Goal: Task Accomplishment & Management: Manage account settings

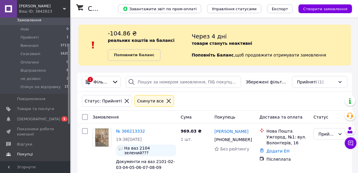
scroll to position [47, 0]
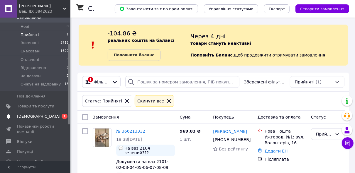
click at [48, 114] on span "[DEMOGRAPHIC_DATA]" at bounding box center [35, 116] width 37 height 5
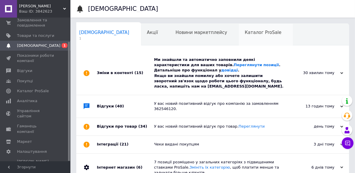
click at [245, 34] on span "Каталог ProSale" at bounding box center [263, 32] width 37 height 5
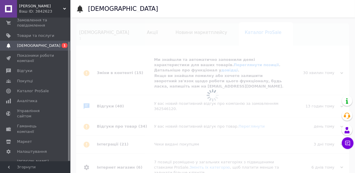
scroll to position [0, 18]
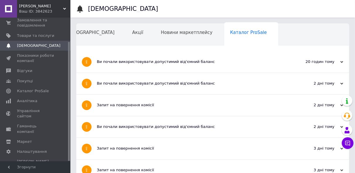
click at [82, 38] on div "[DEMOGRAPHIC_DATA]" at bounding box center [93, 35] width 68 height 22
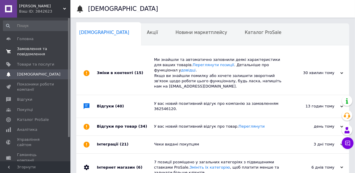
click at [28, 53] on span "Замовлення та повідомлення" at bounding box center [35, 51] width 37 height 11
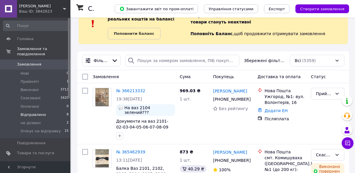
scroll to position [23, 0]
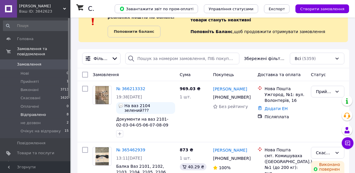
click at [55, 111] on li "Відправлено 8" at bounding box center [36, 115] width 72 height 8
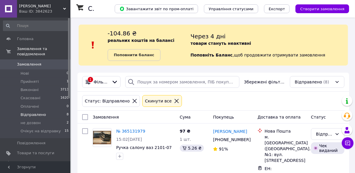
click at [50, 129] on span "Очікує на відправку" at bounding box center [41, 131] width 40 height 5
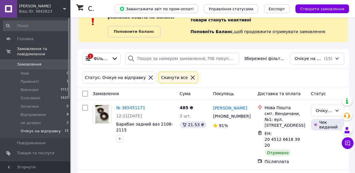
scroll to position [47, 0]
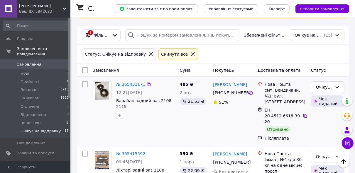
click at [133, 84] on link "№ 365451171" at bounding box center [130, 84] width 29 height 5
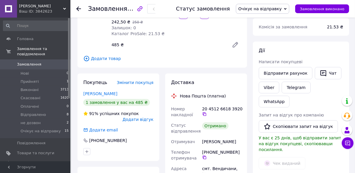
scroll to position [23, 0]
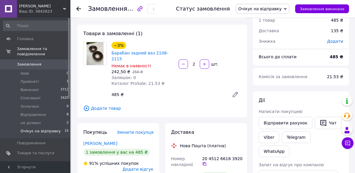
click at [34, 129] on span "Очікує на відправку" at bounding box center [41, 131] width 40 height 5
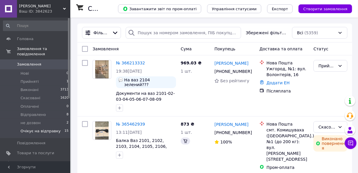
click at [51, 127] on li "Очікує на відправку 15" at bounding box center [36, 132] width 72 height 11
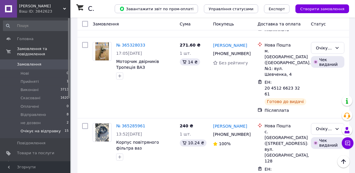
scroll to position [657, 0]
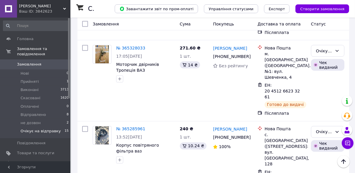
checkbox input "true"
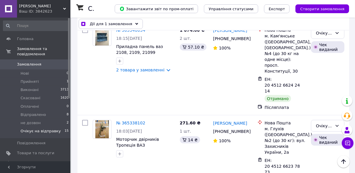
scroll to position [493, 0]
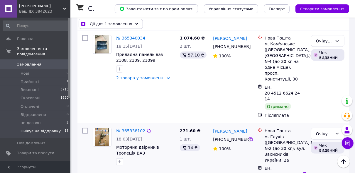
click at [85, 128] on input "checkbox" at bounding box center [85, 131] width 6 height 6
checkbox input "true"
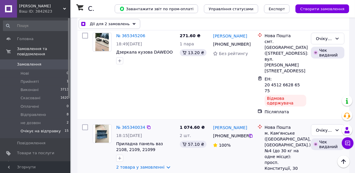
scroll to position [399, 0]
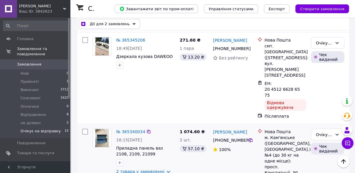
click at [86, 129] on input "checkbox" at bounding box center [85, 132] width 6 height 6
checkbox input "true"
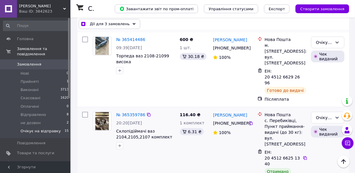
scroll to position [234, 0]
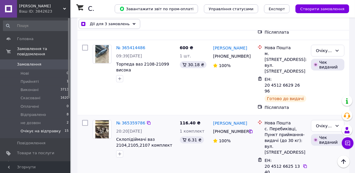
click at [84, 120] on input "checkbox" at bounding box center [85, 123] width 6 height 6
checkbox input "true"
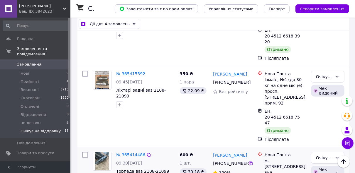
scroll to position [94, 0]
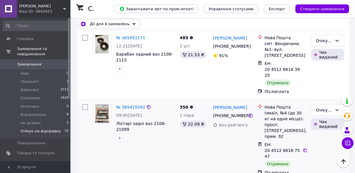
click at [84, 104] on input "checkbox" at bounding box center [85, 107] width 6 height 6
checkbox input "true"
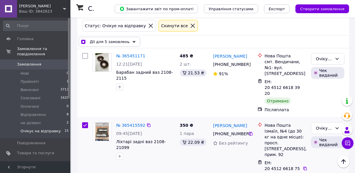
scroll to position [23, 0]
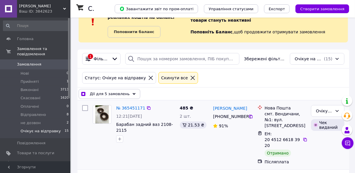
click at [85, 109] on input "checkbox" at bounding box center [85, 108] width 6 height 6
checkbox input "true"
click at [125, 94] on div "Дії для 6 замовлень" at bounding box center [110, 94] width 62 height 10
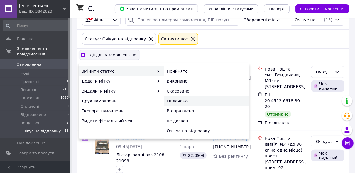
scroll to position [70, 0]
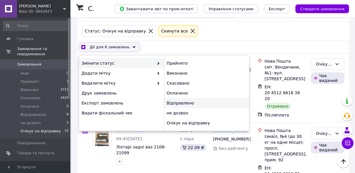
checkbox input "true"
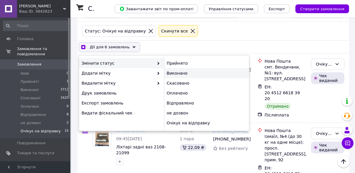
click at [188, 75] on div "Виконано" at bounding box center [206, 73] width 85 height 10
checkbox input "false"
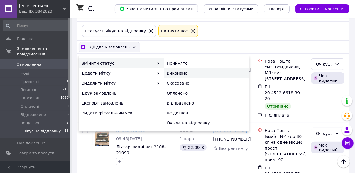
checkbox input "false"
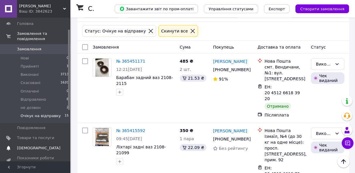
scroll to position [23, 0]
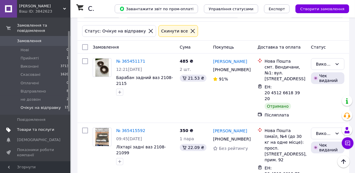
click at [29, 127] on span "Товари та послуги" at bounding box center [35, 129] width 37 height 5
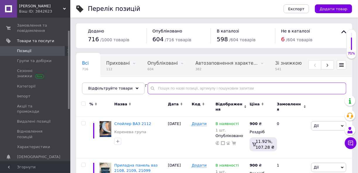
click at [174, 86] on input "text" at bounding box center [247, 89] width 199 height 12
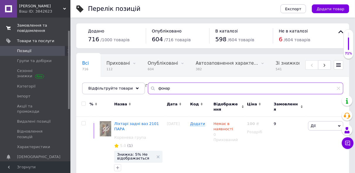
type input "фонар"
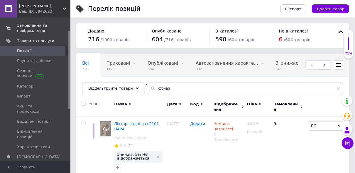
click at [35, 34] on link "Замовлення та повідомлення 0 0" at bounding box center [36, 28] width 72 height 15
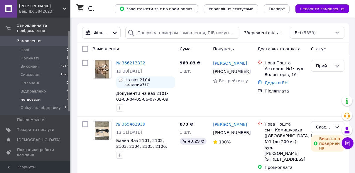
click at [36, 97] on span "не дозвон" at bounding box center [31, 99] width 20 height 5
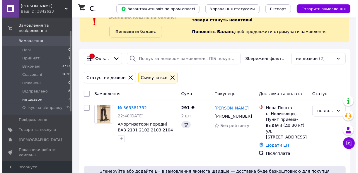
scroll to position [82, 0]
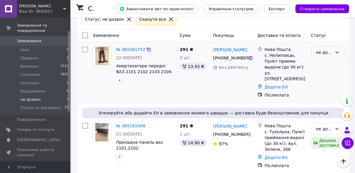
click at [322, 53] on div "не дозвон" at bounding box center [324, 52] width 16 height 6
click at [323, 87] on li "Скасовано" at bounding box center [327, 85] width 33 height 11
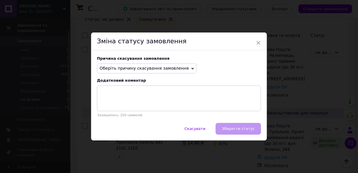
click at [153, 69] on span "Оберіть причину скасування замовлення" at bounding box center [144, 68] width 89 height 5
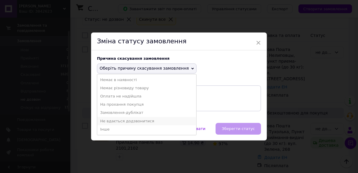
click at [116, 124] on li "Не вдається додзвонитися" at bounding box center [146, 121] width 99 height 8
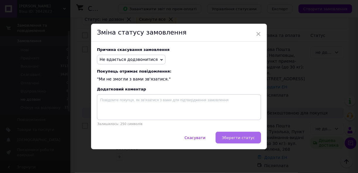
click at [244, 139] on span "Зберегти статус" at bounding box center [238, 138] width 33 height 4
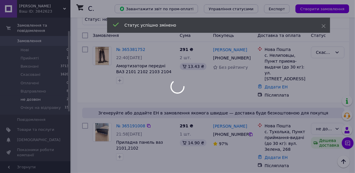
scroll to position [74, 0]
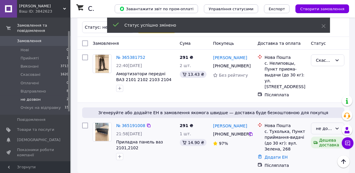
click at [326, 126] on div "не дозвон" at bounding box center [327, 129] width 33 height 12
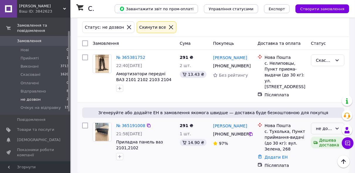
click at [326, 126] on div "не дозвон" at bounding box center [324, 129] width 16 height 6
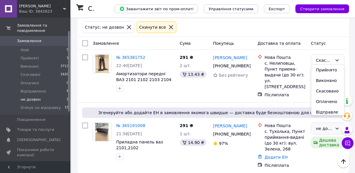
scroll to position [0, 0]
click at [322, 94] on li "Скасовано" at bounding box center [327, 91] width 33 height 11
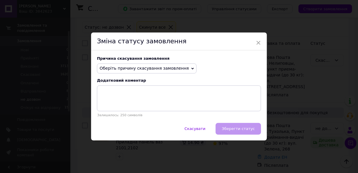
click at [168, 75] on div "Причина скасування замовлення Оберіть причину скасування замовлення Немає в ная…" at bounding box center [179, 86] width 176 height 73
click at [169, 72] on span "Оберіть причину скасування замовлення" at bounding box center [147, 69] width 100 height 10
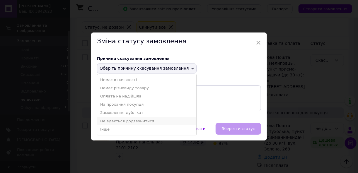
click at [113, 122] on li "Не вдається додзвонитися" at bounding box center [146, 121] width 99 height 8
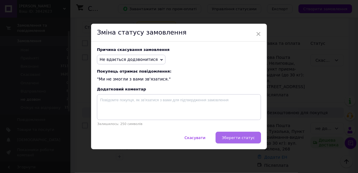
click at [225, 136] on button "Зберегти статус" at bounding box center [238, 138] width 45 height 12
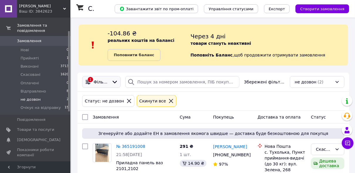
click at [111, 78] on div "1 Фільтри" at bounding box center [101, 82] width 38 height 12
click at [43, 87] on li "Відправлено 8" at bounding box center [36, 91] width 72 height 8
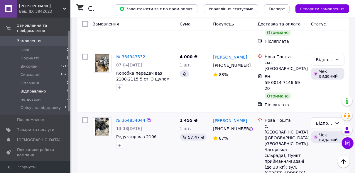
scroll to position [429, 0]
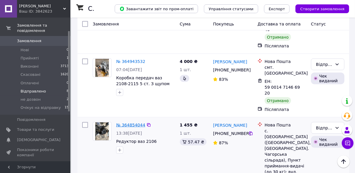
click at [130, 123] on link "№ 364854044" at bounding box center [130, 125] width 29 height 5
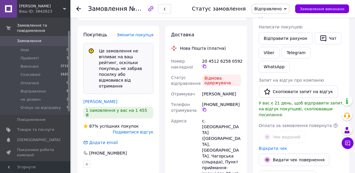
scroll to position [183, 0]
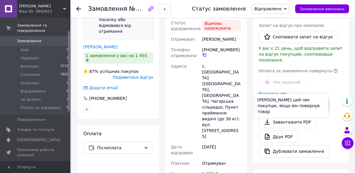
click at [293, 99] on button "Видати чек повернення" at bounding box center [294, 105] width 71 height 12
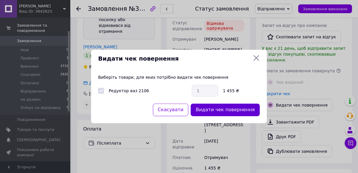
click at [229, 114] on button "Видати чек повернення" at bounding box center [225, 110] width 69 height 13
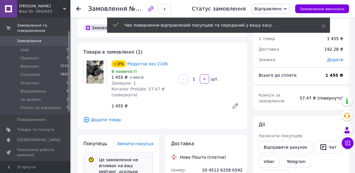
scroll to position [0, 0]
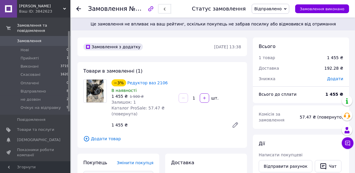
click at [77, 8] on use at bounding box center [78, 8] width 5 height 5
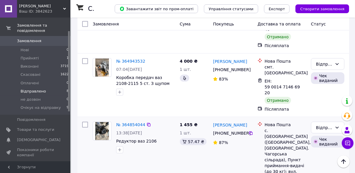
scroll to position [380, 0]
click at [324, 125] on div "Відправлено" at bounding box center [324, 128] width 16 height 6
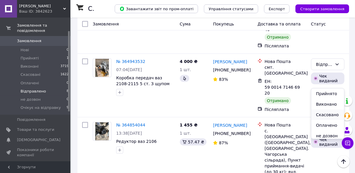
click at [322, 114] on li "Скасовано" at bounding box center [327, 115] width 33 height 11
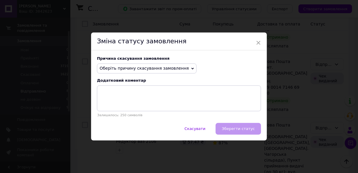
click at [176, 69] on span "Оберіть причину скасування замовлення" at bounding box center [144, 68] width 89 height 5
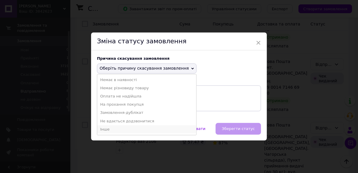
click at [123, 129] on li "Інше" at bounding box center [146, 130] width 99 height 8
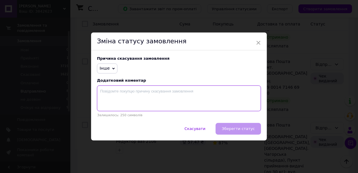
click at [129, 88] on textarea at bounding box center [179, 99] width 164 height 26
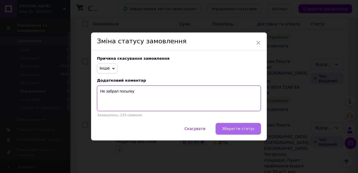
type textarea "Не забрал посылку"
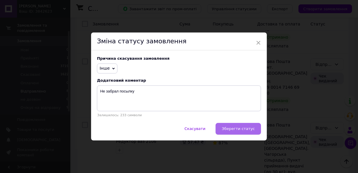
click at [226, 129] on button "Зберегти статус" at bounding box center [238, 129] width 45 height 12
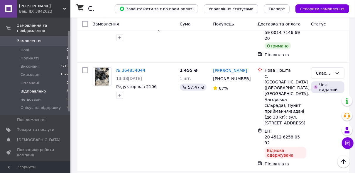
scroll to position [427, 0]
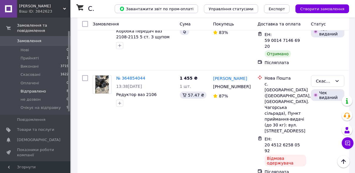
checkbox input "true"
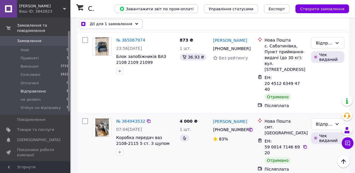
scroll to position [309, 0]
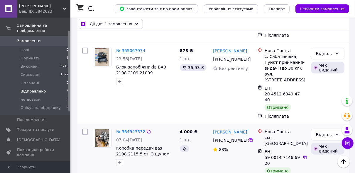
click at [84, 129] on input "checkbox" at bounding box center [85, 132] width 6 height 6
checkbox input "true"
click at [85, 129] on input "checkbox" at bounding box center [85, 132] width 6 height 6
checkbox input "false"
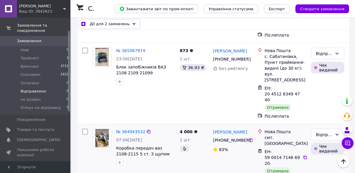
checkbox input "true"
click at [85, 129] on input "checkbox" at bounding box center [85, 132] width 6 height 6
checkbox input "true"
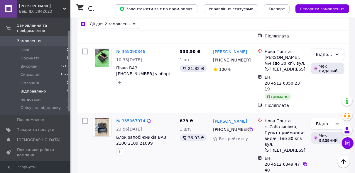
click at [83, 118] on input "checkbox" at bounding box center [85, 121] width 6 height 6
checkbox input "true"
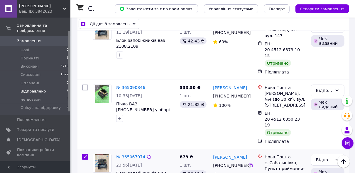
scroll to position [192, 0]
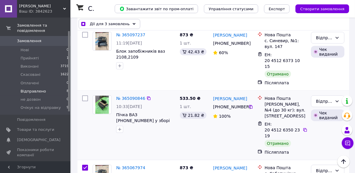
click at [85, 96] on input "checkbox" at bounding box center [85, 99] width 6 height 6
checkbox input "true"
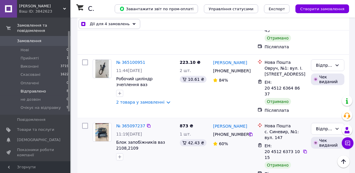
scroll to position [98, 0]
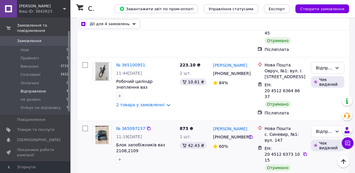
click at [83, 126] on input "checkbox" at bounding box center [85, 129] width 6 height 6
checkbox input "true"
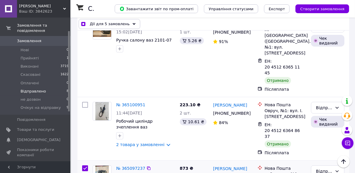
scroll to position [51, 0]
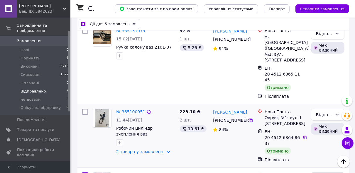
click at [85, 109] on input "checkbox" at bounding box center [85, 112] width 6 height 6
checkbox input "true"
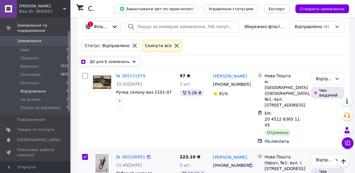
scroll to position [0, 0]
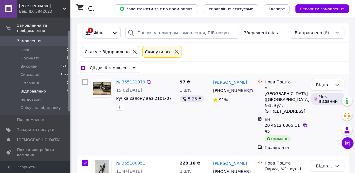
click at [85, 81] on input "checkbox" at bounding box center [85, 82] width 6 height 6
checkbox input "true"
click at [133, 68] on use at bounding box center [134, 68] width 3 height 2
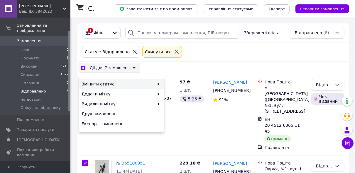
checkbox input "true"
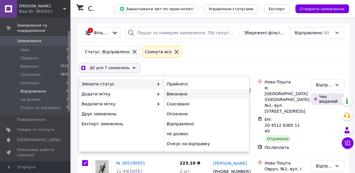
click at [180, 94] on div "Виконано" at bounding box center [206, 94] width 85 height 10
checkbox input "false"
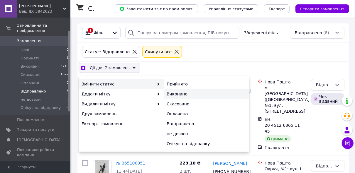
checkbox input "false"
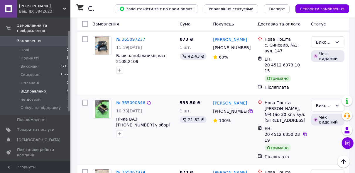
scroll to position [164, 0]
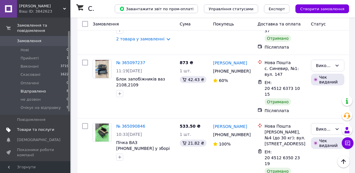
click at [38, 127] on link "Товари та послуги" at bounding box center [36, 130] width 72 height 10
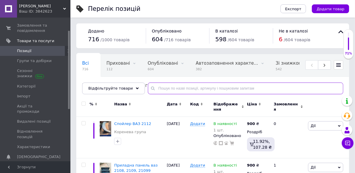
click at [156, 88] on input "text" at bounding box center [245, 89] width 195 height 12
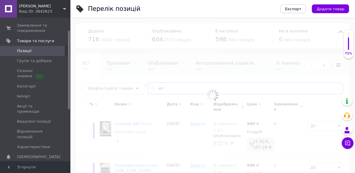
type input "[PERSON_NAME]"
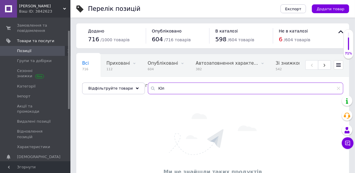
type input "[PERSON_NAME]"
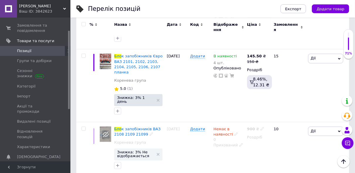
scroll to position [818, 0]
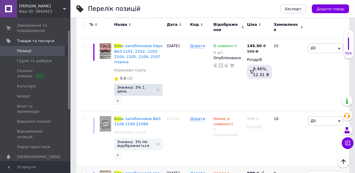
type input "Бло"
click at [319, 171] on span "Дії" at bounding box center [325, 175] width 35 height 9
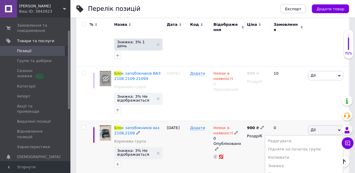
scroll to position [865, 0]
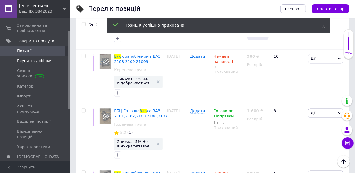
scroll to position [818, 0]
click at [48, 51] on span "Позиції" at bounding box center [35, 50] width 37 height 5
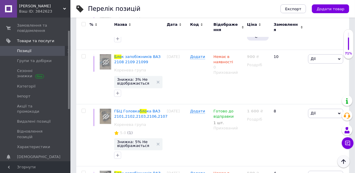
click at [346, 164] on icon "Наверх" at bounding box center [343, 161] width 7 height 7
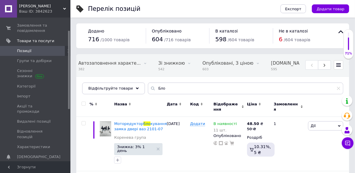
scroll to position [0, 23]
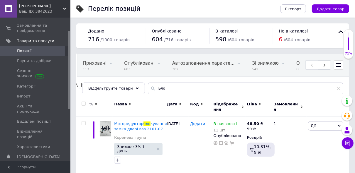
click at [39, 55] on link "Позиції" at bounding box center [36, 51] width 72 height 10
